Goal: Check status: Check status

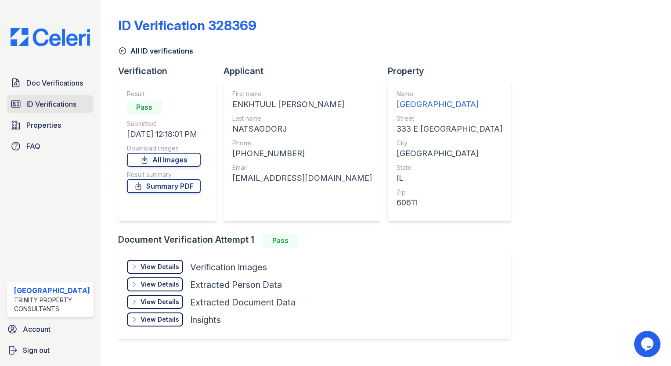
click at [75, 101] on span "ID Verifications" at bounding box center [51, 104] width 50 height 11
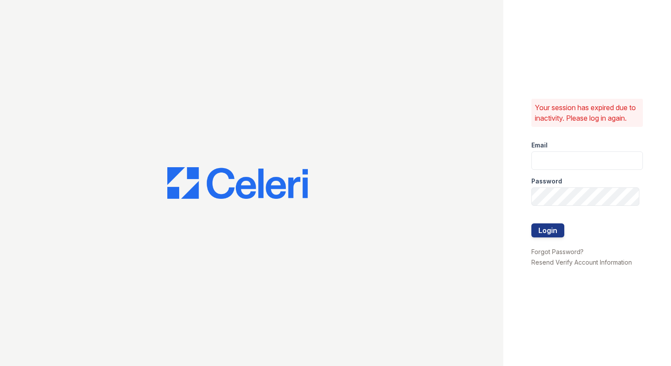
type input "[EMAIL_ADDRESS][DOMAIN_NAME]"
click at [555, 231] on button "Login" at bounding box center [548, 231] width 33 height 14
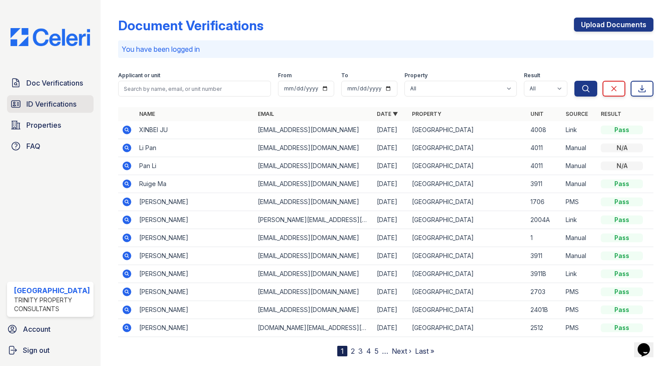
click at [56, 102] on span "ID Verifications" at bounding box center [51, 104] width 50 height 11
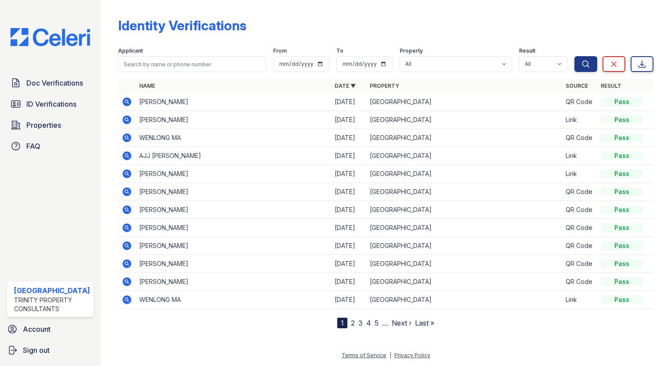
click at [56, 102] on span "ID Verifications" at bounding box center [51, 104] width 50 height 11
click at [118, 102] on td at bounding box center [127, 102] width 18 height 18
click at [125, 102] on icon at bounding box center [126, 101] width 2 height 2
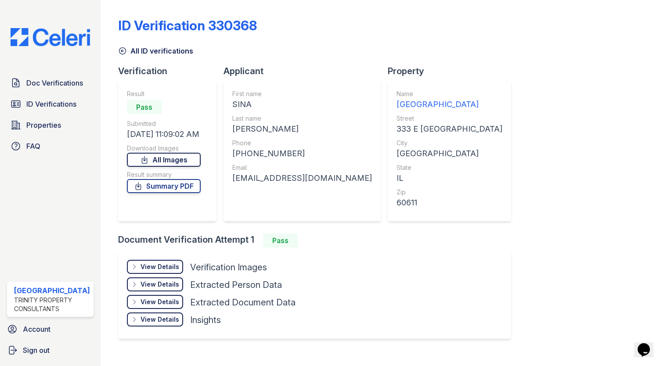
click at [160, 157] on link "All Images" at bounding box center [164, 160] width 74 height 14
click at [652, 69] on div "ID Verification 330368 All ID verifications Verification Result Pass Submitted …" at bounding box center [386, 183] width 571 height 366
click at [53, 109] on link "ID Verifications" at bounding box center [50, 104] width 87 height 18
